Goal: Transaction & Acquisition: Purchase product/service

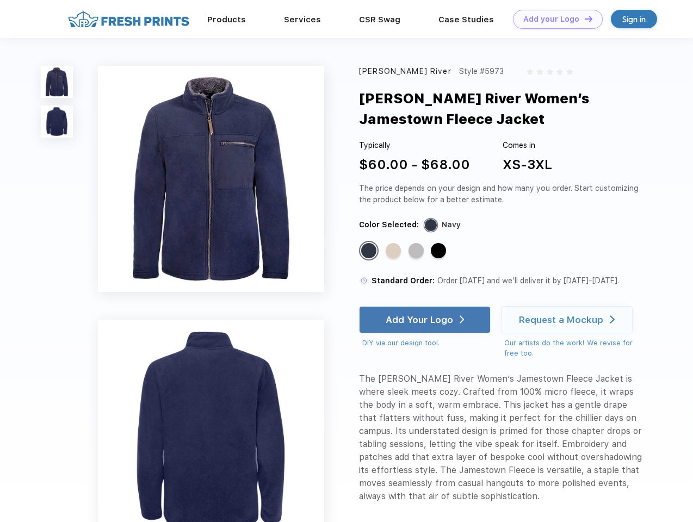
click at [553, 19] on link "Add your Logo Design Tool" at bounding box center [558, 19] width 90 height 19
click at [0, 0] on div "Design Tool" at bounding box center [0, 0] width 0 height 0
click at [583, 18] on link "Add your Logo Design Tool" at bounding box center [558, 19] width 90 height 19
click at [57, 82] on img at bounding box center [57, 82] width 32 height 32
click at [57, 122] on img at bounding box center [57, 121] width 32 height 32
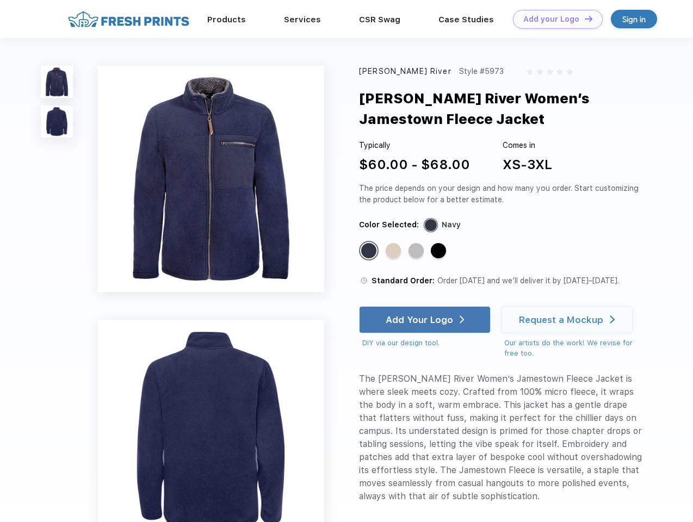
click at [370, 251] on div "Standard Color" at bounding box center [368, 250] width 15 height 15
click at [394, 251] on div "Standard Color" at bounding box center [392, 250] width 15 height 15
click at [417, 251] on div "Standard Color" at bounding box center [415, 250] width 15 height 15
click at [439, 251] on div "Standard Color" at bounding box center [438, 250] width 15 height 15
click at [426, 320] on div "Add Your Logo" at bounding box center [418, 319] width 67 height 11
